Goal: Task Accomplishment & Management: Manage account settings

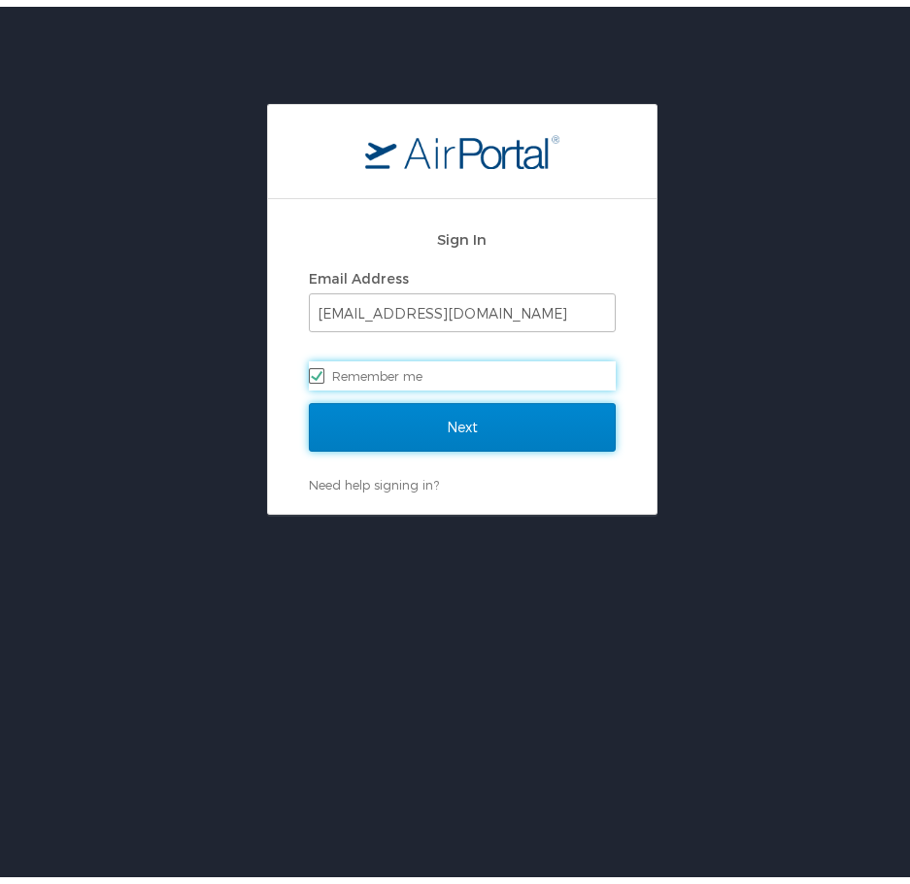
click at [424, 414] on input "Next" at bounding box center [462, 420] width 307 height 49
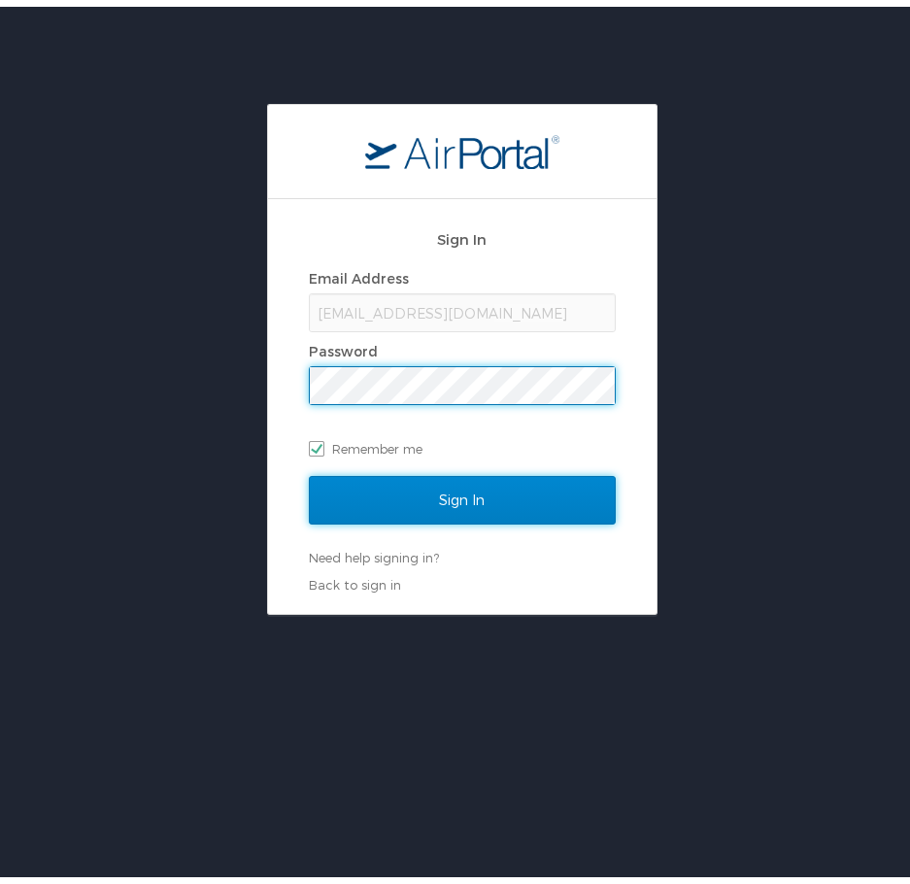
click at [384, 498] on input "Sign In" at bounding box center [462, 493] width 307 height 49
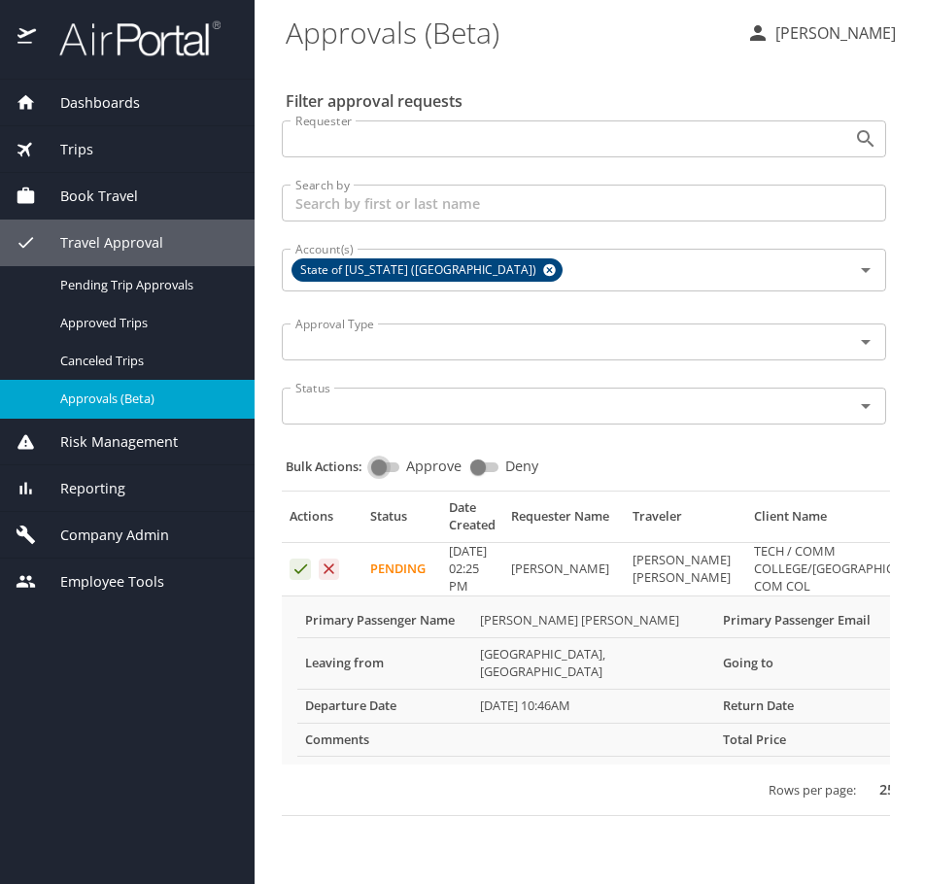
click at [396, 460] on input "Approve" at bounding box center [379, 467] width 70 height 23
checkbox input "true"
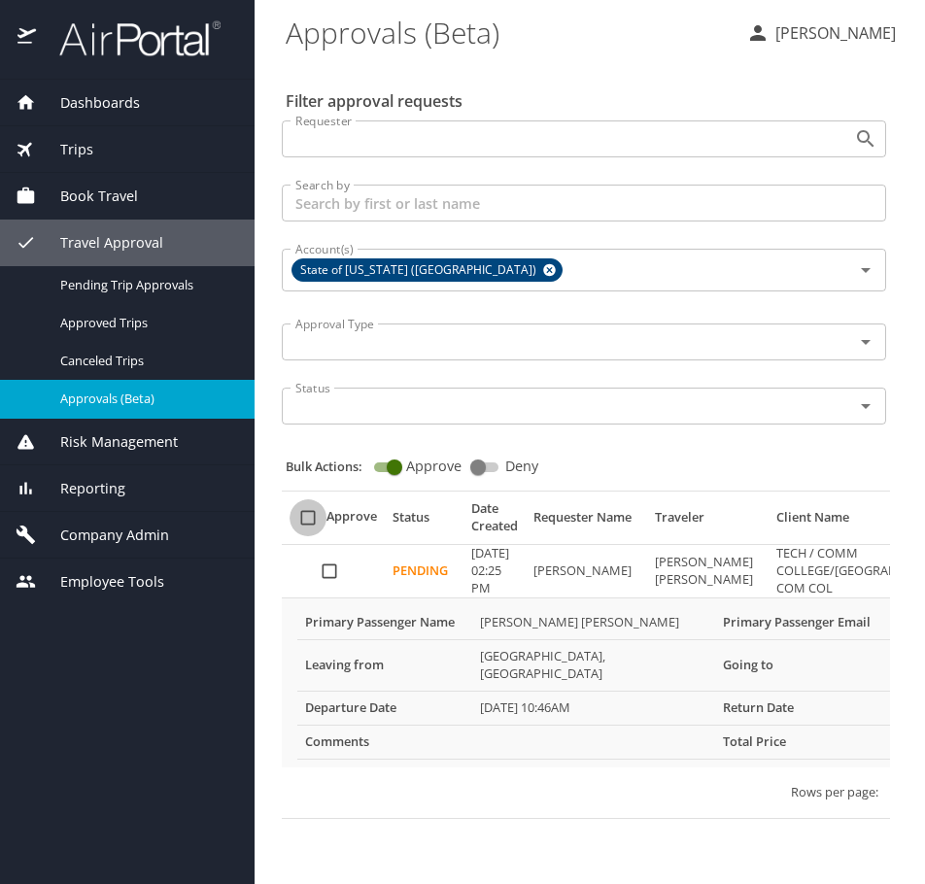
click at [307, 514] on input "select all approval requests" at bounding box center [307, 517] width 37 height 37
checkbox input "true"
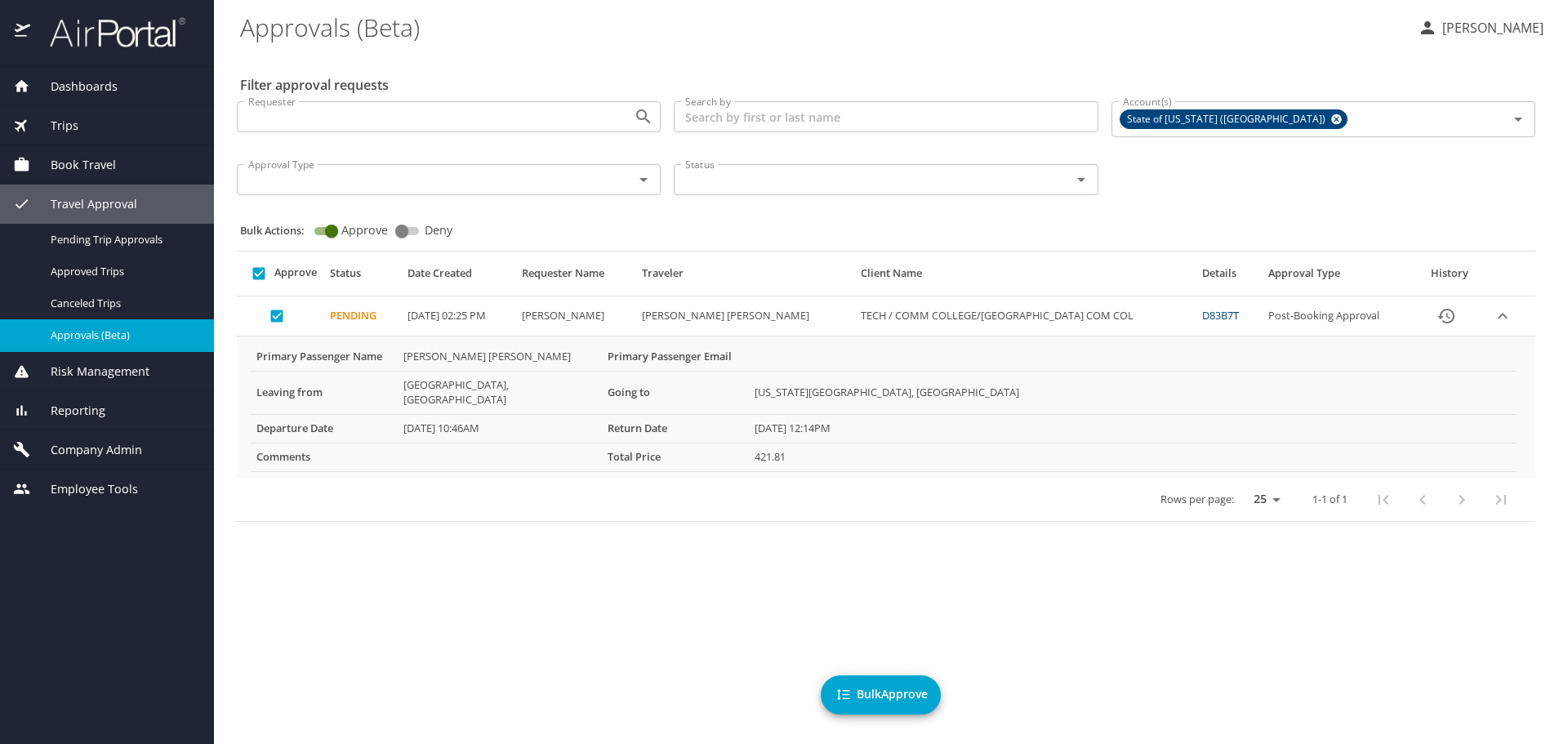
click at [777, 699] on span "Bulk Approve" at bounding box center [881, 694] width 94 height 20
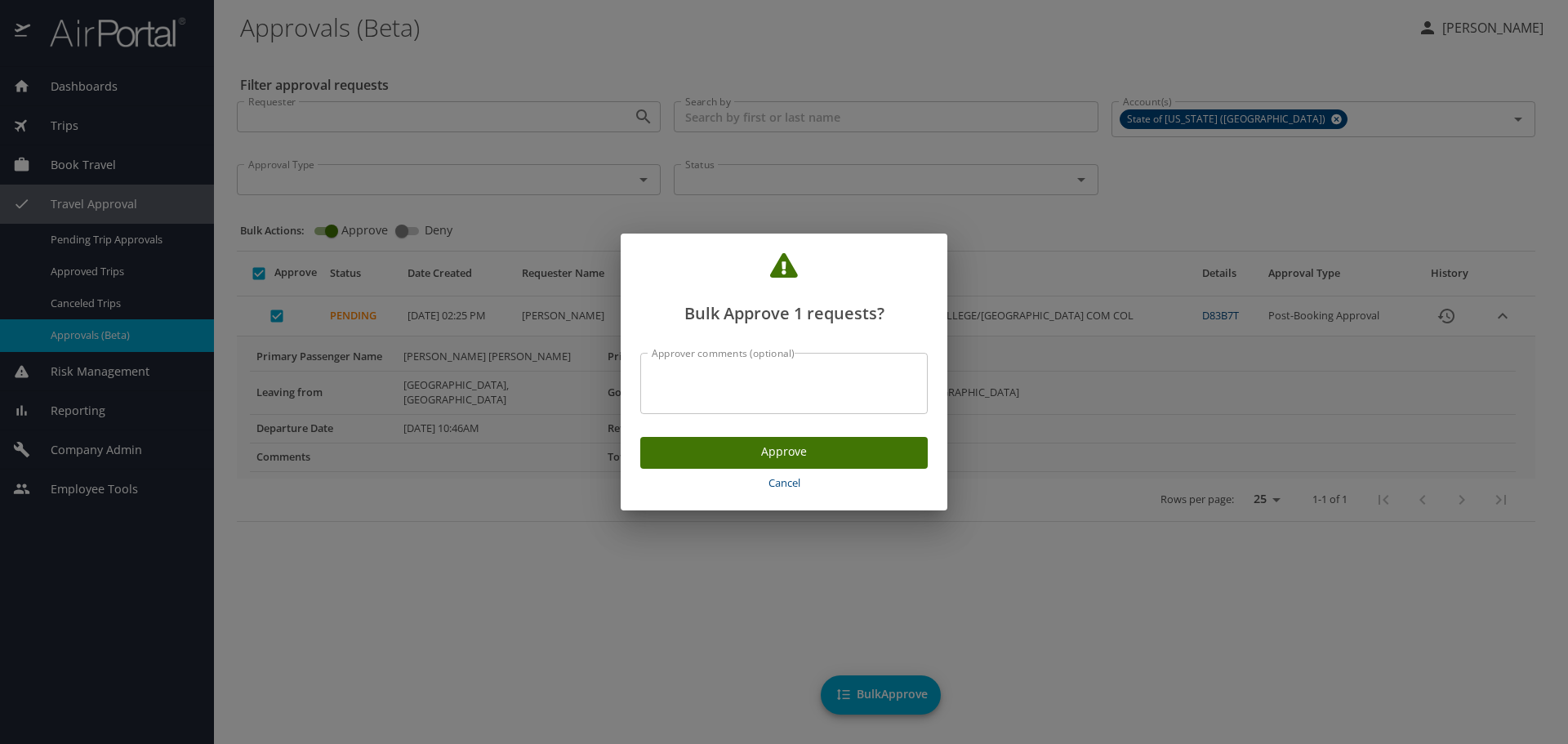
click at [727, 372] on textarea "Approver comments (optional)" at bounding box center [784, 383] width 265 height 31
type textarea "Approved."
click at [774, 450] on span "Approve" at bounding box center [784, 452] width 261 height 20
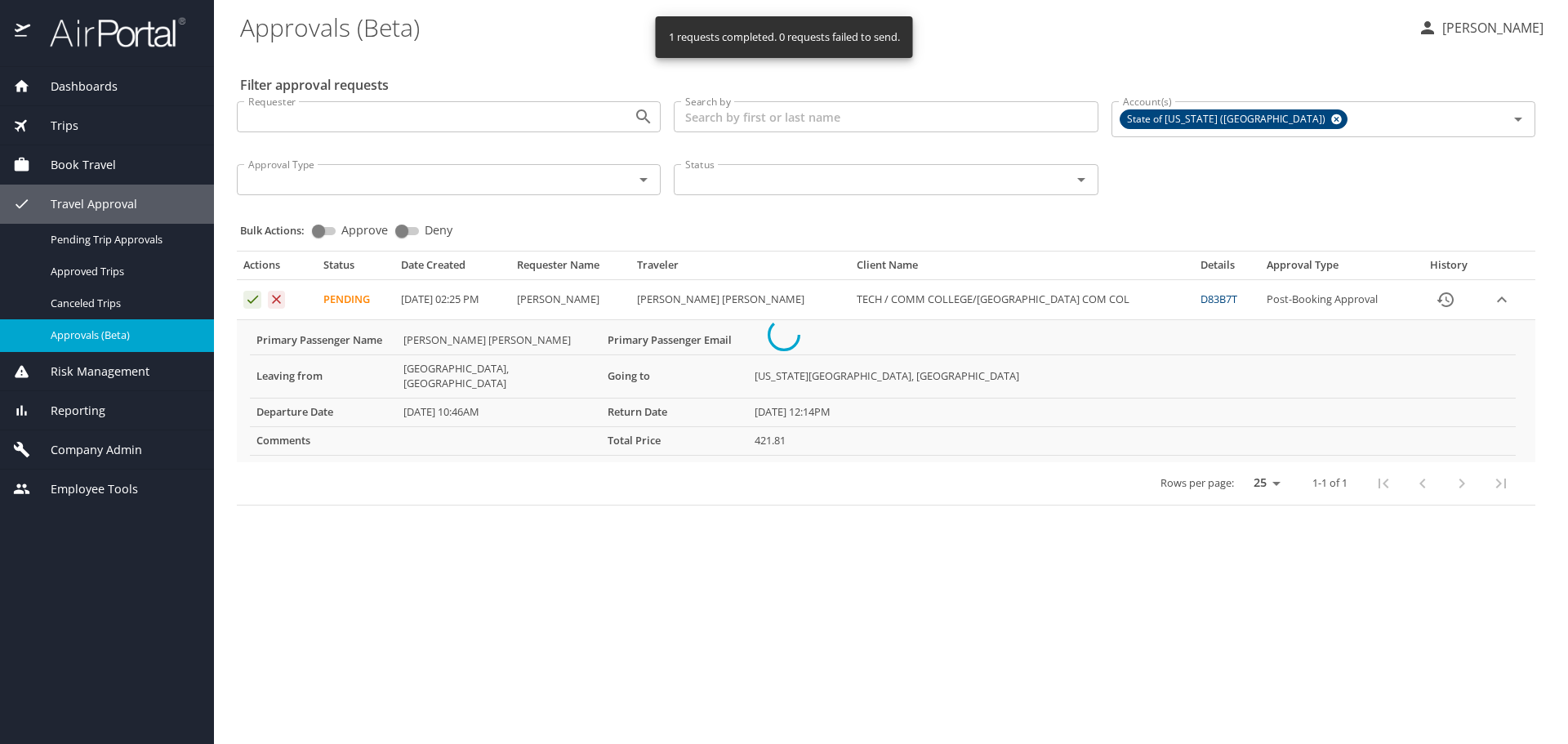
checkbox input "false"
